Goal: Book appointment/travel/reservation

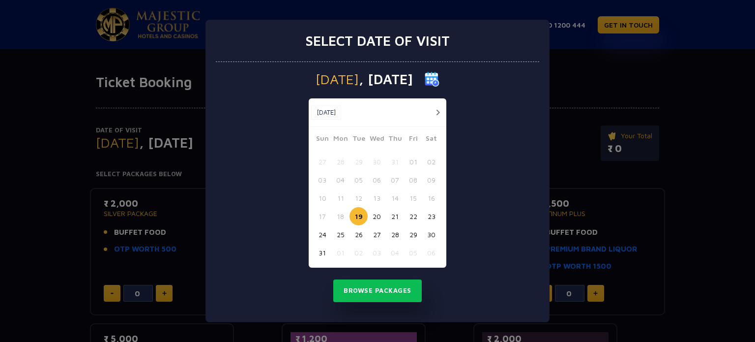
click at [378, 216] on button "20" at bounding box center [377, 216] width 18 height 18
click at [382, 290] on button "Browse Packages" at bounding box center [377, 290] width 89 height 23
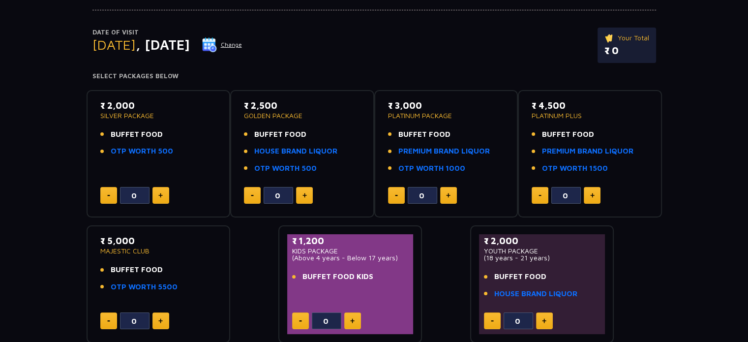
scroll to position [98, 0]
click at [448, 182] on div "₹ 3,000 PLATINUM PACKAGE BUFFET FOOD PREMIUM BRAND LIQUOR OTP WORTH 1000 0" at bounding box center [446, 153] width 126 height 110
click at [447, 192] on img at bounding box center [448, 194] width 4 height 5
type input "2"
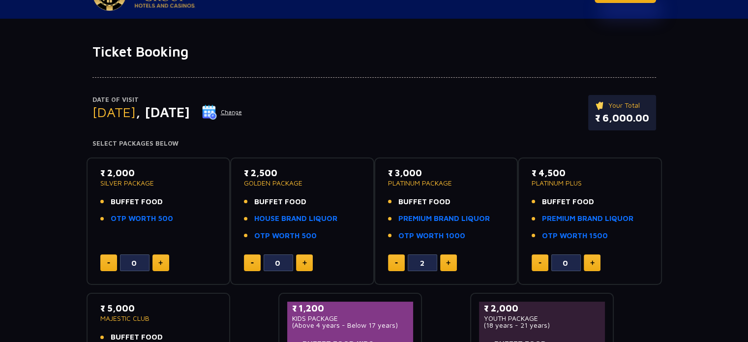
scroll to position [76, 0]
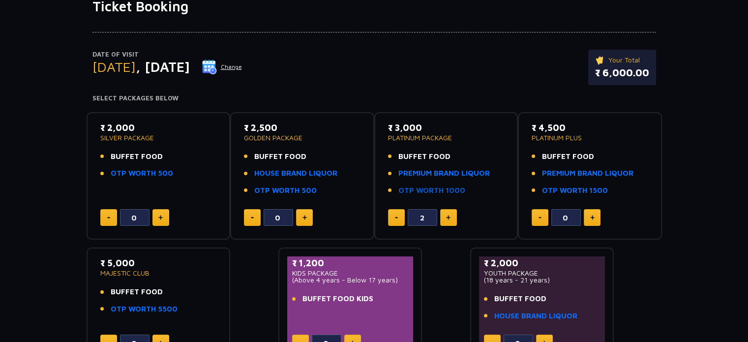
click at [419, 185] on link "OTP WORTH 1000" at bounding box center [431, 190] width 67 height 11
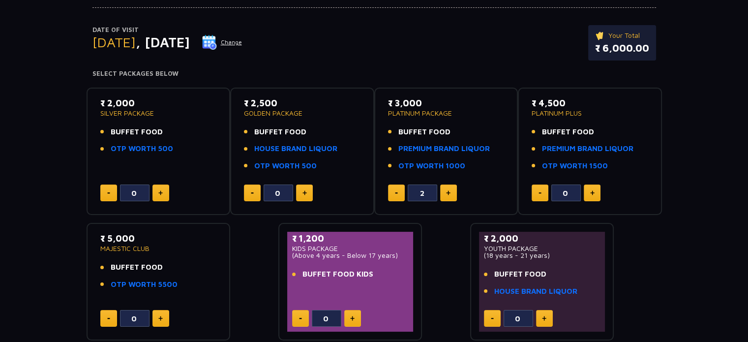
scroll to position [107, 0]
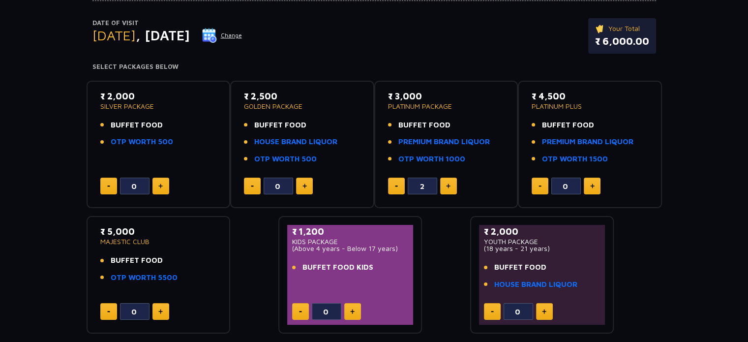
click at [305, 184] on img at bounding box center [304, 185] width 4 height 5
type input "2"
